Goal: Task Accomplishment & Management: Use online tool/utility

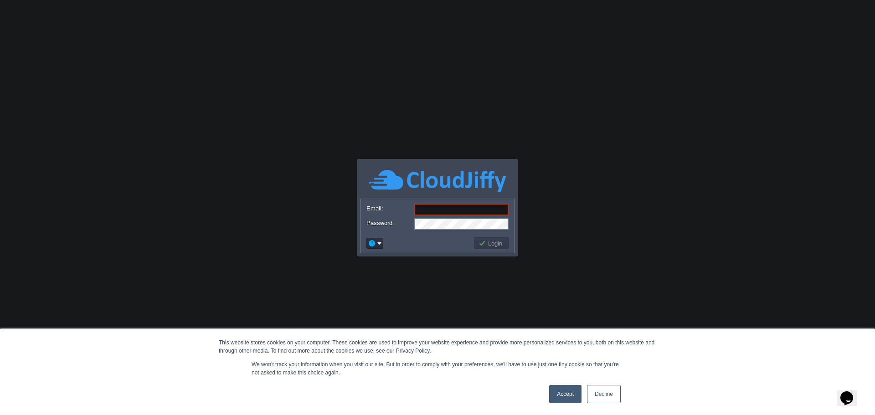
type input "[PERSON_NAME][EMAIL_ADDRESS][DOMAIN_NAME]"
click at [493, 241] on button "Login" at bounding box center [492, 243] width 26 height 8
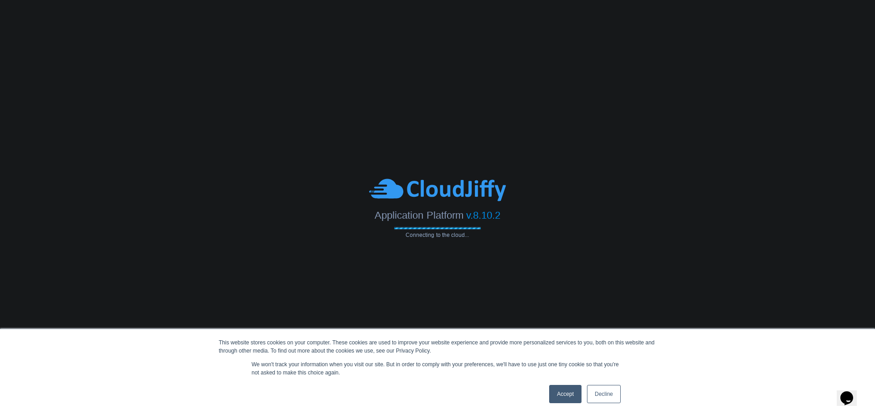
click at [599, 391] on link "Decline" at bounding box center [604, 394] width 34 height 18
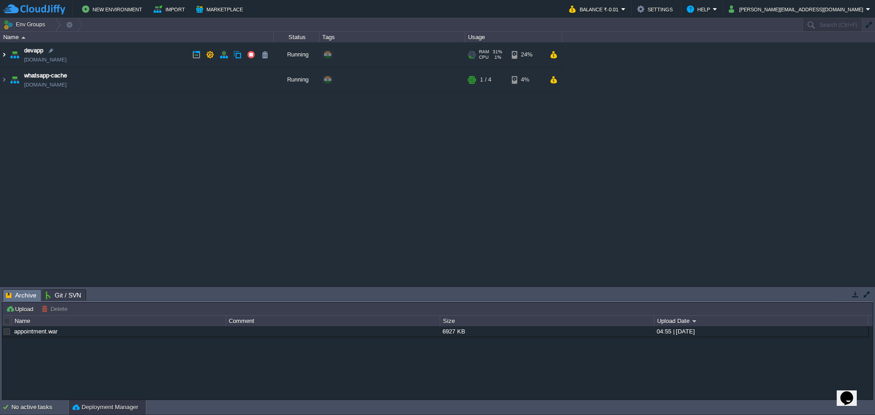
click at [5, 55] on img at bounding box center [3, 54] width 7 height 25
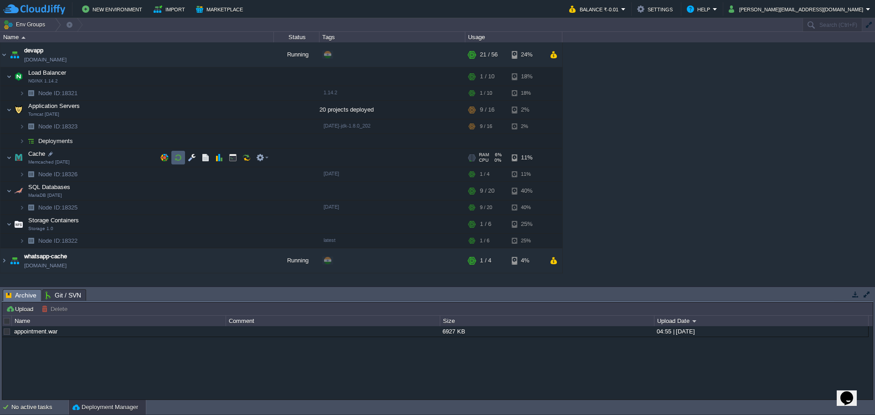
click at [175, 158] on button "button" at bounding box center [178, 158] width 8 height 8
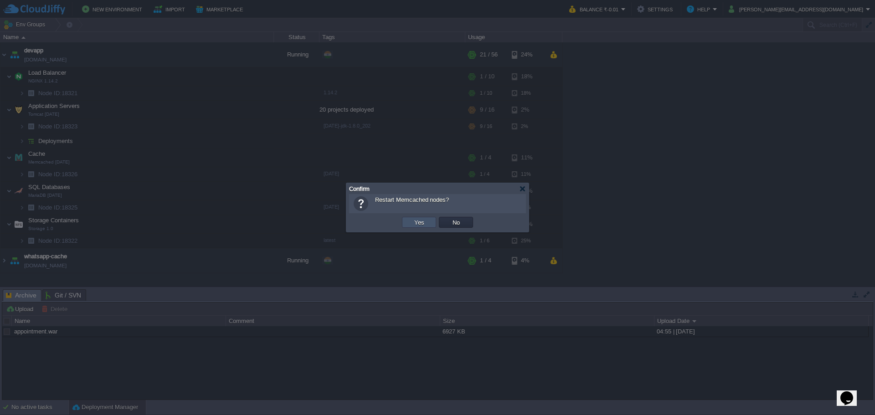
click at [415, 222] on button "Yes" at bounding box center [420, 222] width 16 height 8
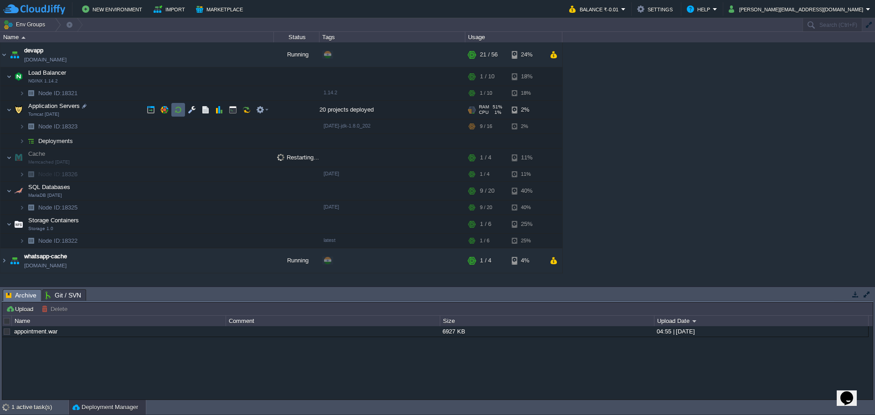
click at [177, 113] on button "button" at bounding box center [178, 110] width 8 height 8
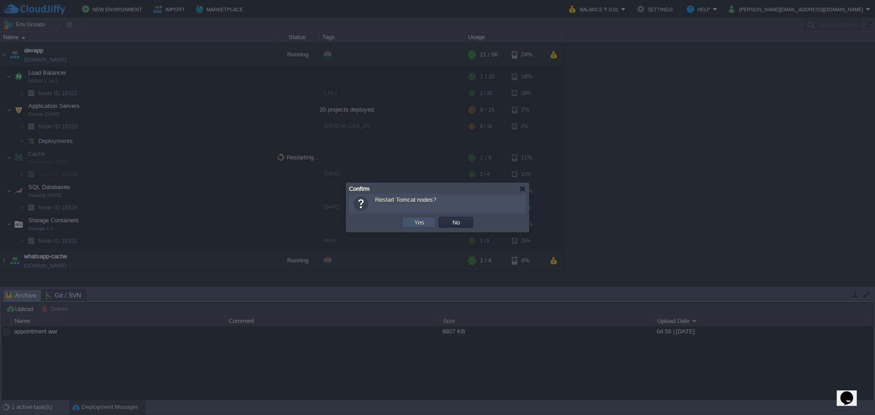
click at [412, 223] on button "Yes" at bounding box center [420, 222] width 16 height 8
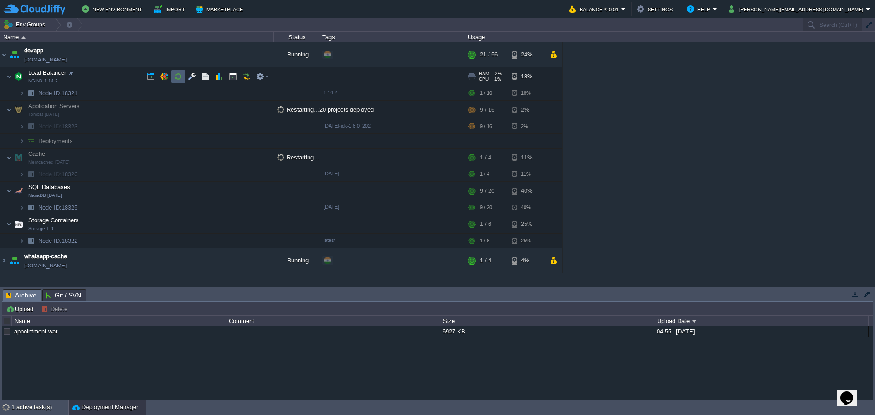
click at [178, 77] on button "button" at bounding box center [178, 76] width 8 height 8
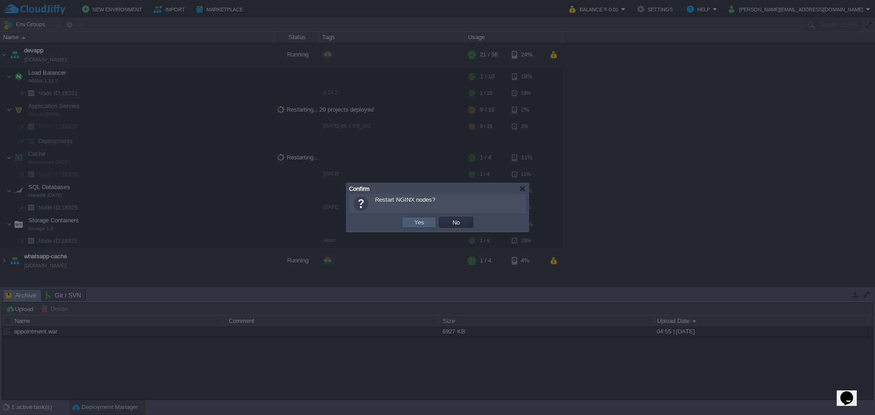
click at [411, 221] on td "Yes" at bounding box center [419, 222] width 34 height 11
